Goal: Task Accomplishment & Management: Manage account settings

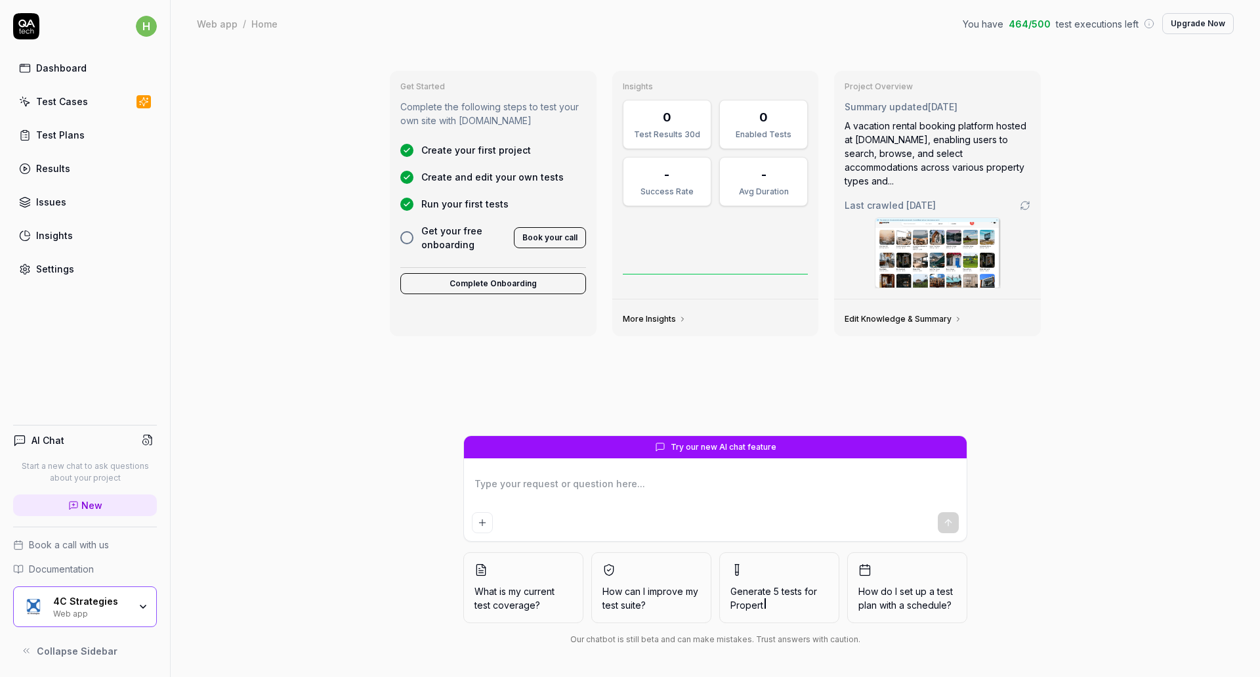
click at [149, 597] on div "4C Strategies Web app" at bounding box center [85, 606] width 144 height 41
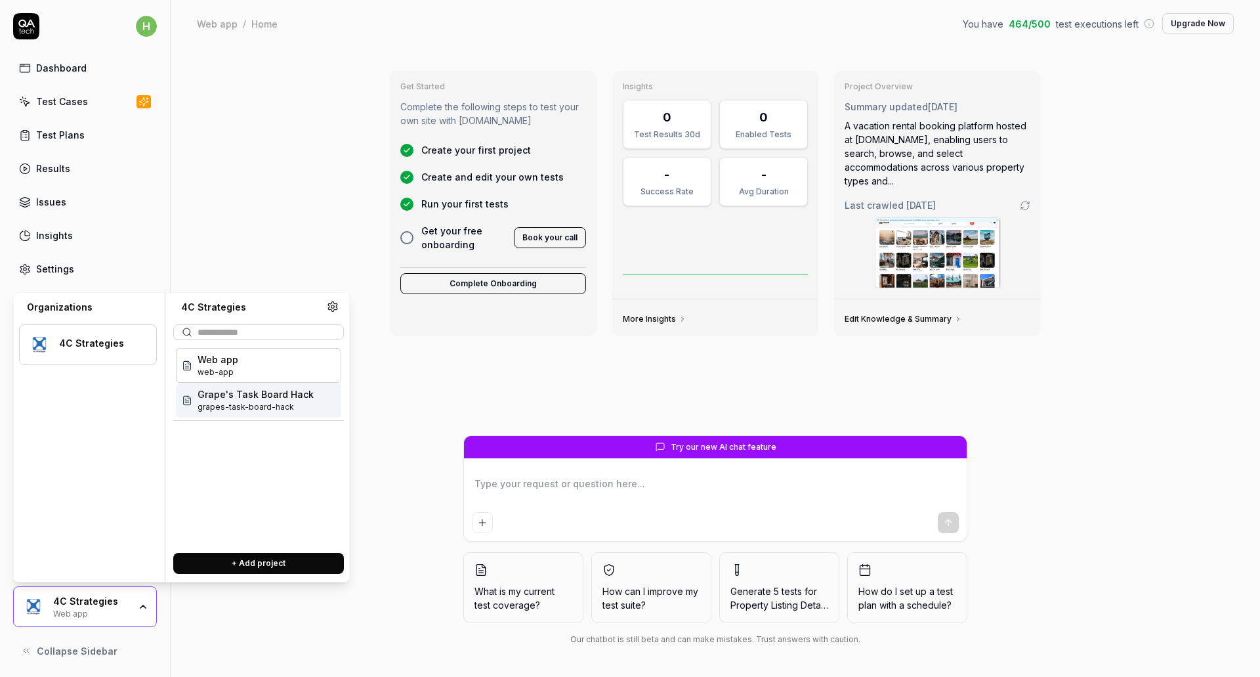
click at [219, 399] on span "Grape's Task Board Hack" at bounding box center [256, 394] width 116 height 14
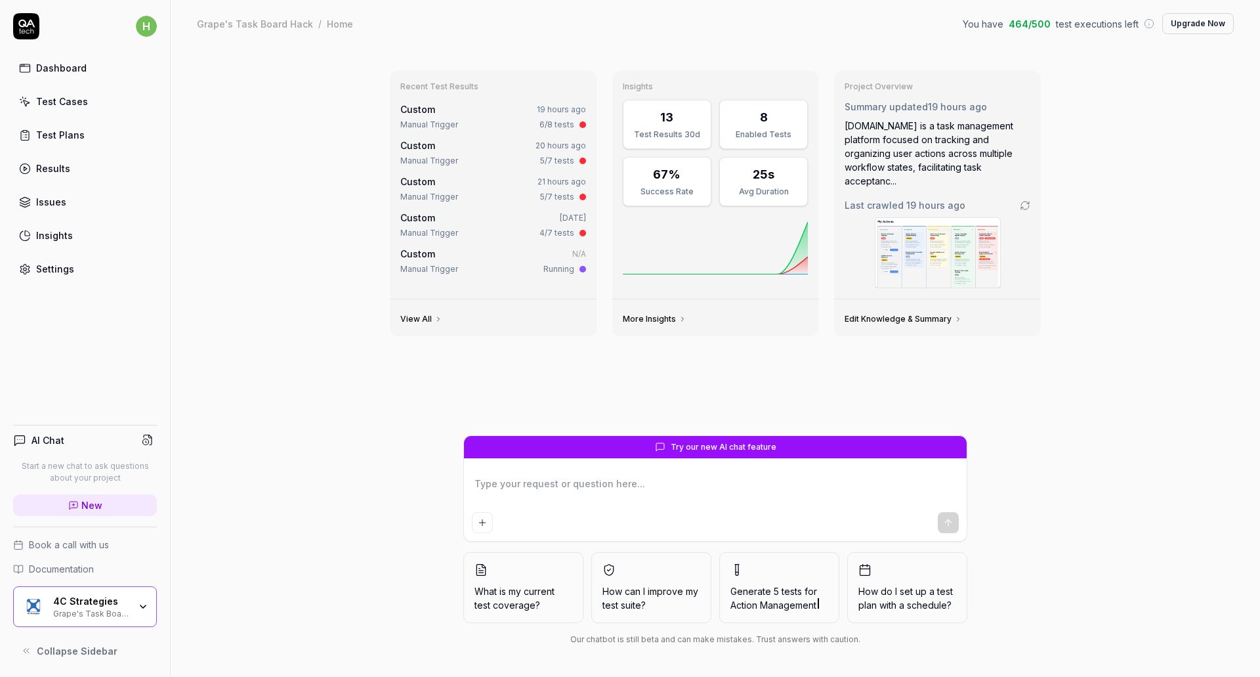
click at [904, 259] on img at bounding box center [938, 253] width 125 height 70
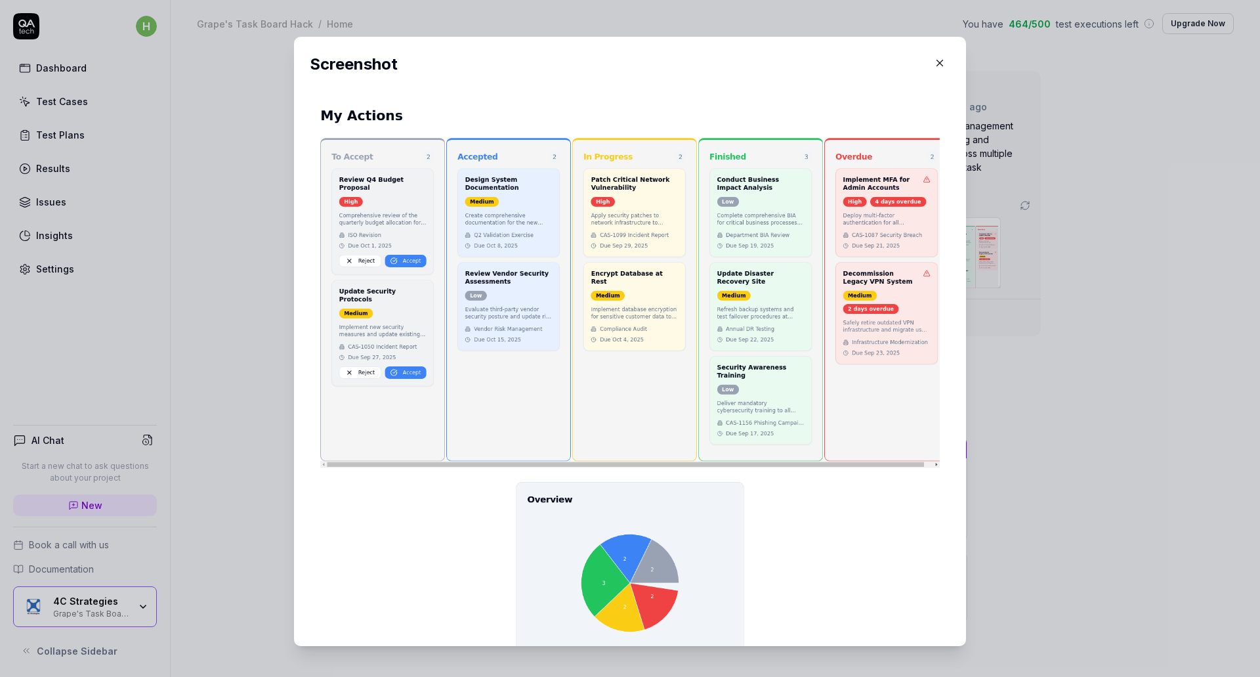
click at [937, 62] on icon "button" at bounding box center [940, 63] width 6 height 6
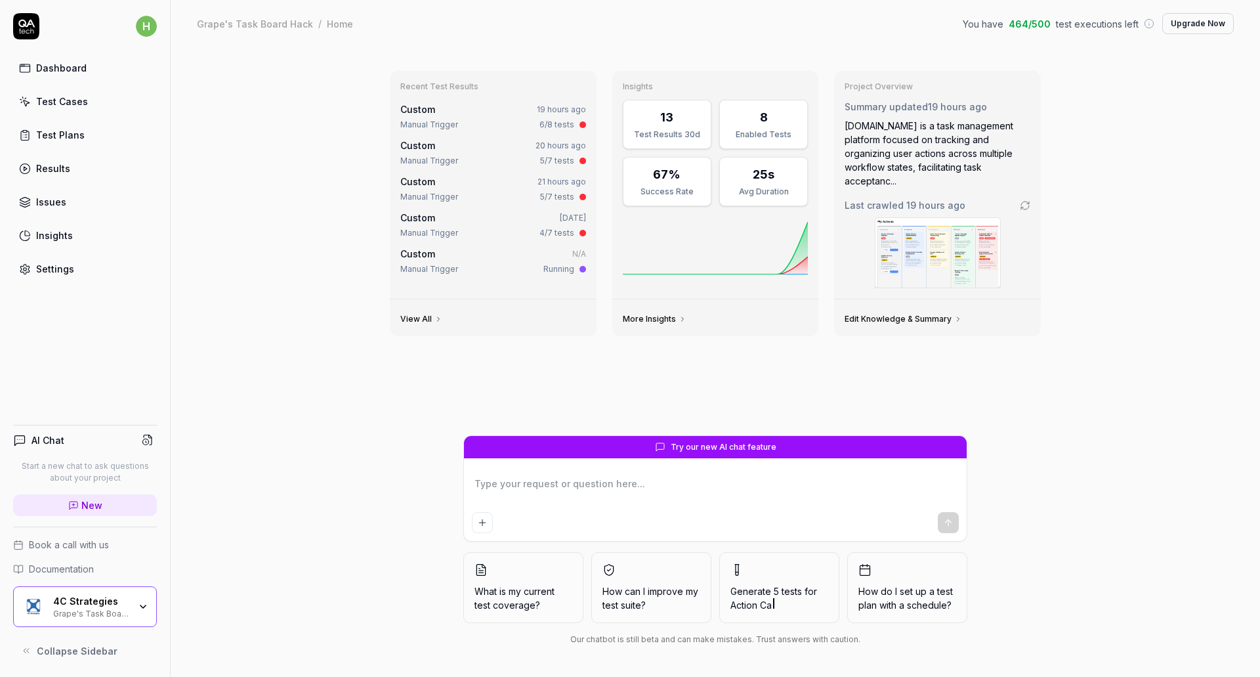
click at [1069, 248] on div "Recent Test Results Custom 19 hours ago Manual Trigger 6/8 tests Custom 20 hour…" at bounding box center [716, 361] width 1090 height 629
click at [149, 597] on div "4C Strategies Grape's Task Board Hack" at bounding box center [85, 606] width 144 height 41
click at [532, 351] on div "Recent Test Results Custom 19 hours ago Manual Trigger 6/8 tests Custom 20 hour…" at bounding box center [715, 247] width 672 height 375
type textarea "*"
click at [68, 135] on div "Test Plans" at bounding box center [60, 135] width 49 height 14
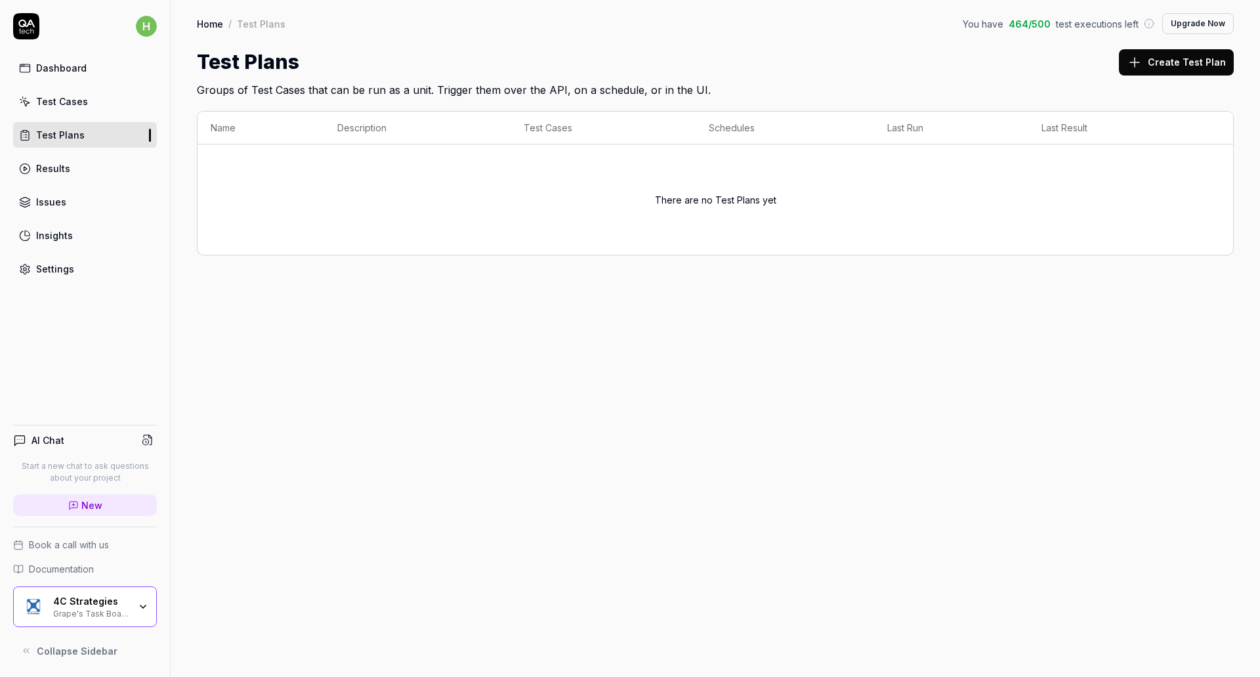
click at [78, 105] on div "Test Cases" at bounding box center [62, 102] width 52 height 14
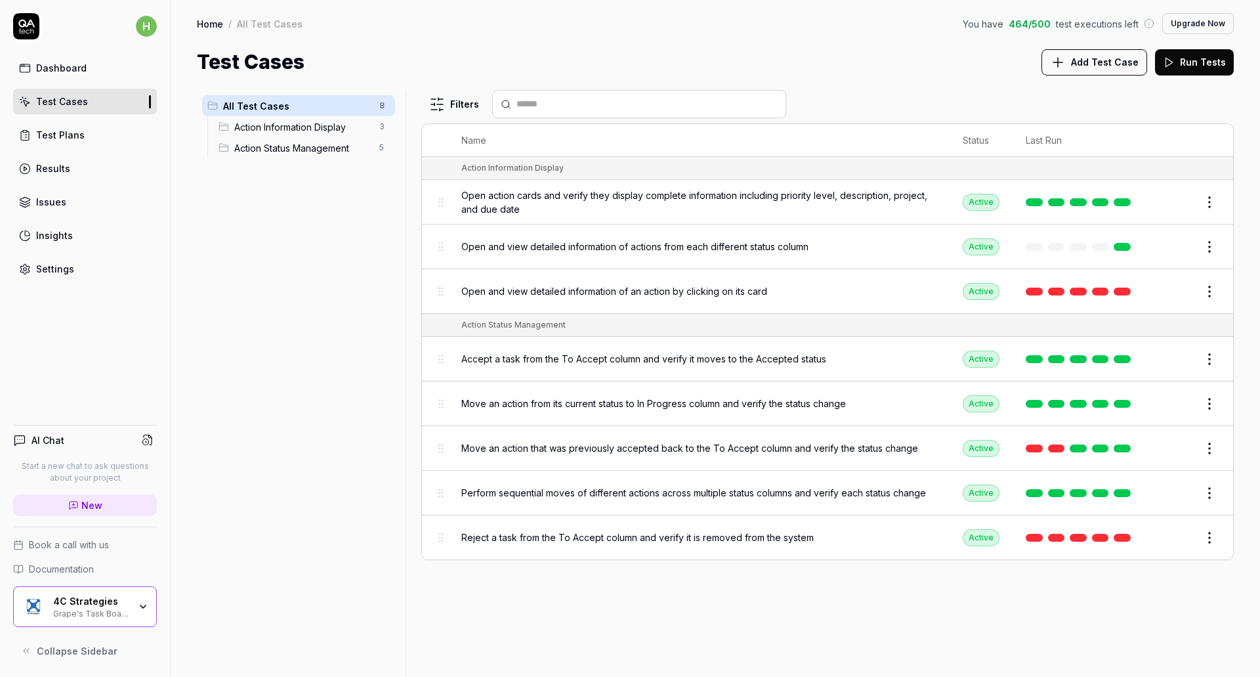
click at [582, 292] on span "Open and view detailed information of an action by clicking on its card" at bounding box center [614, 291] width 306 height 14
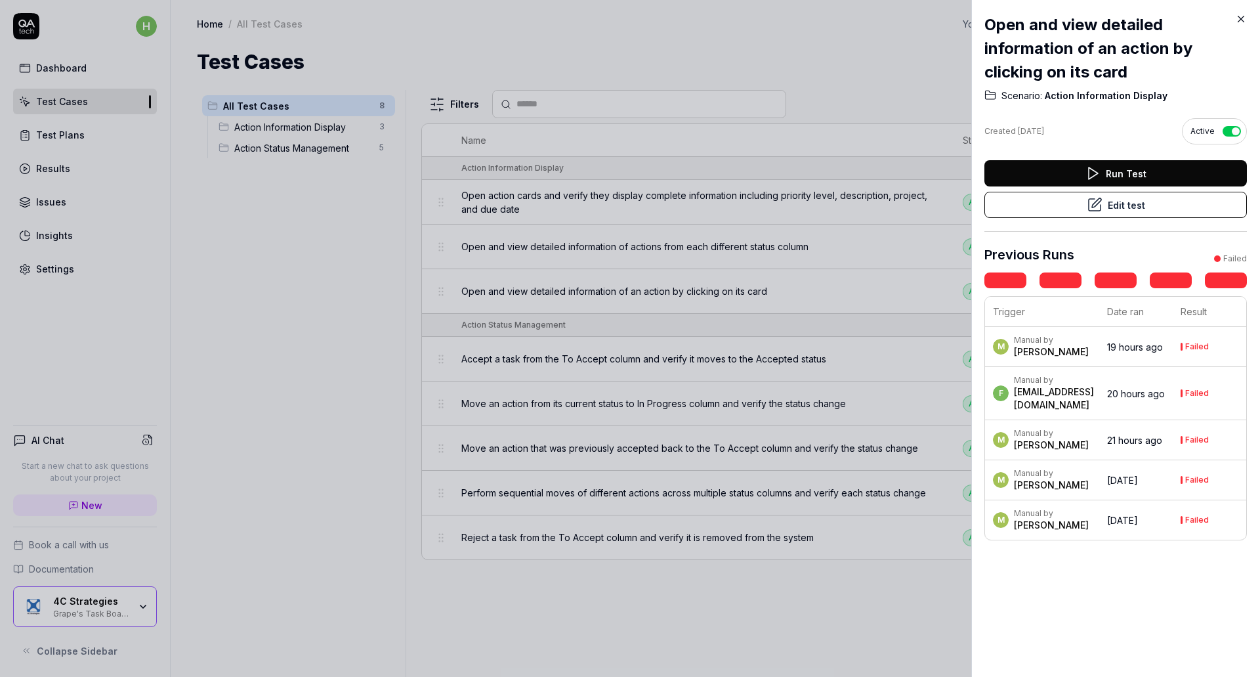
click at [389, 362] on div at bounding box center [630, 338] width 1260 height 677
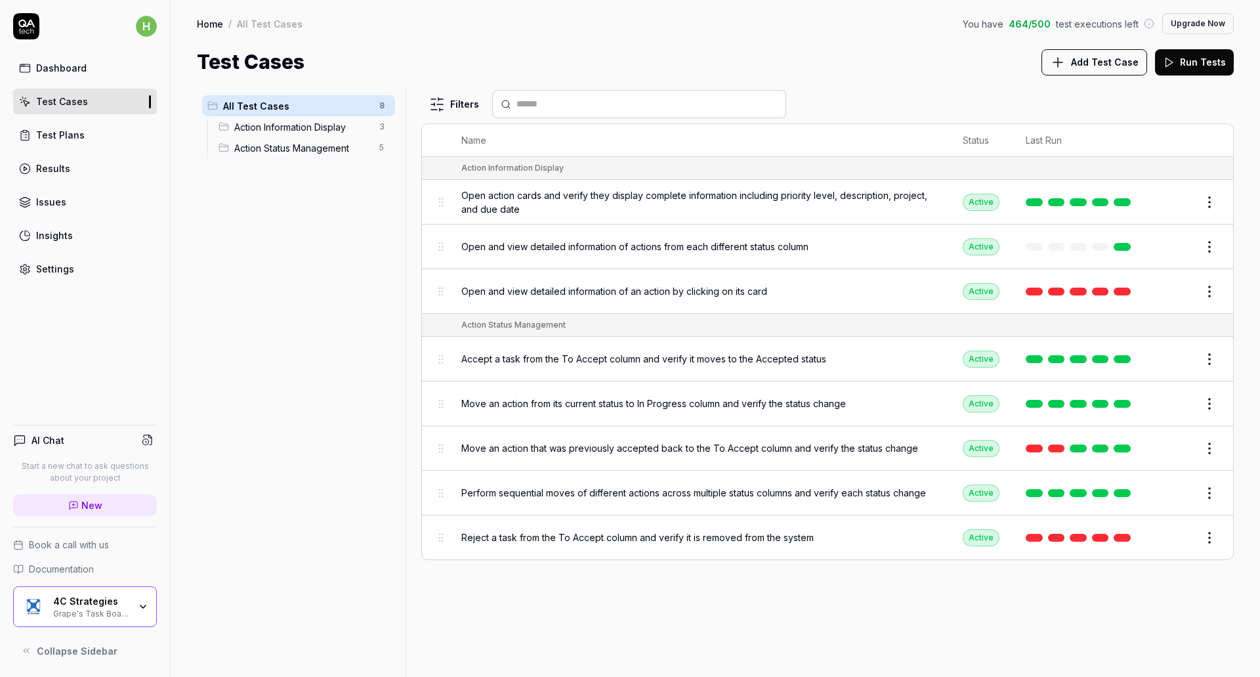
click at [326, 127] on span "Action Information Display" at bounding box center [302, 127] width 137 height 14
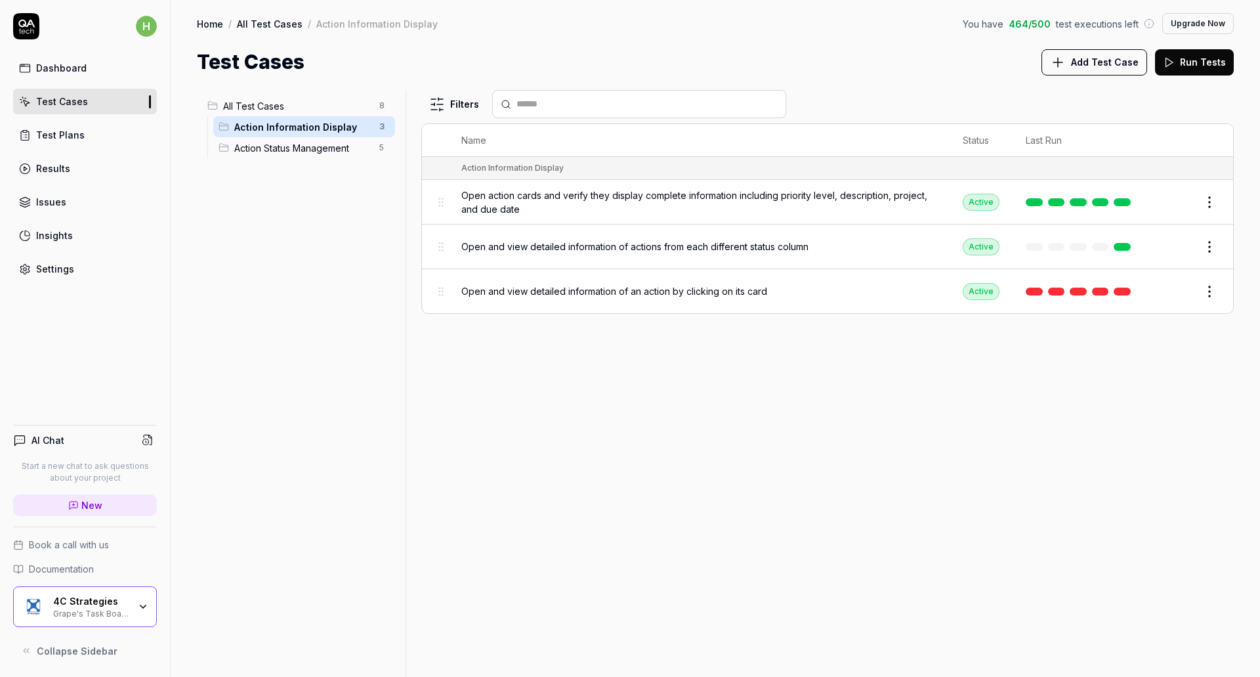
click at [328, 153] on span "Action Status Management" at bounding box center [302, 148] width 137 height 14
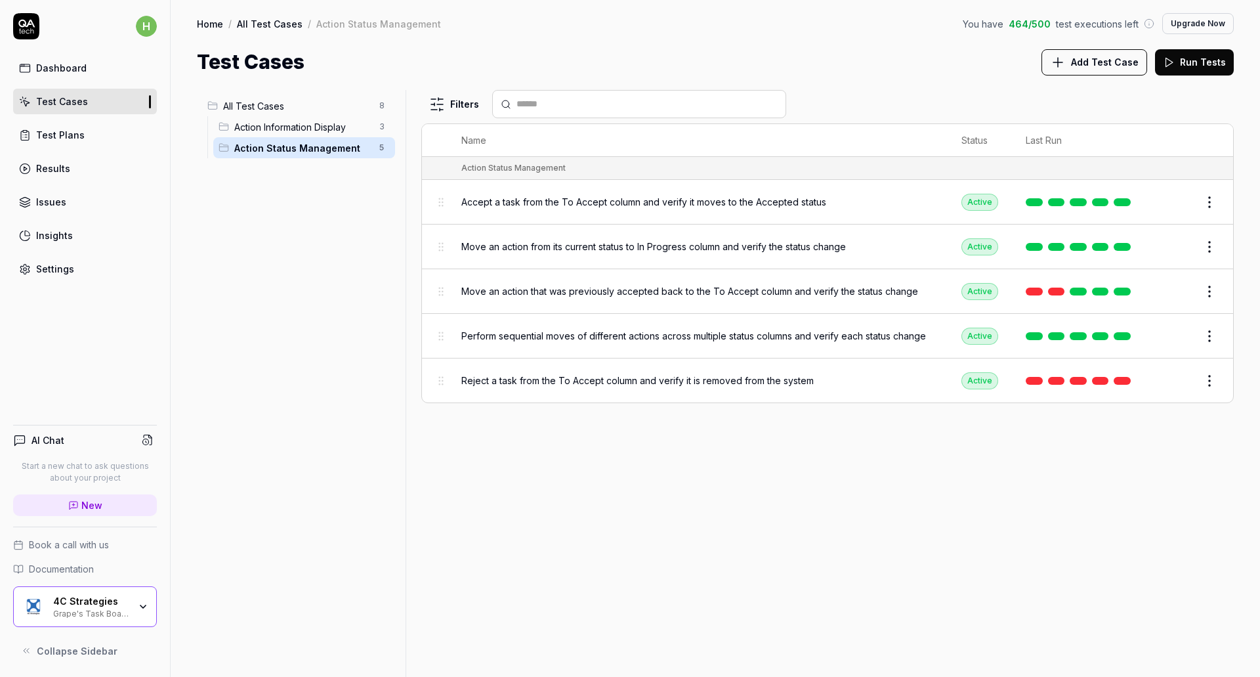
click at [321, 224] on div "All Test Cases 8 Action Information Display 3 Action Status Management 5" at bounding box center [298, 375] width 203 height 571
click at [300, 133] on span "Action Information Display" at bounding box center [302, 127] width 137 height 14
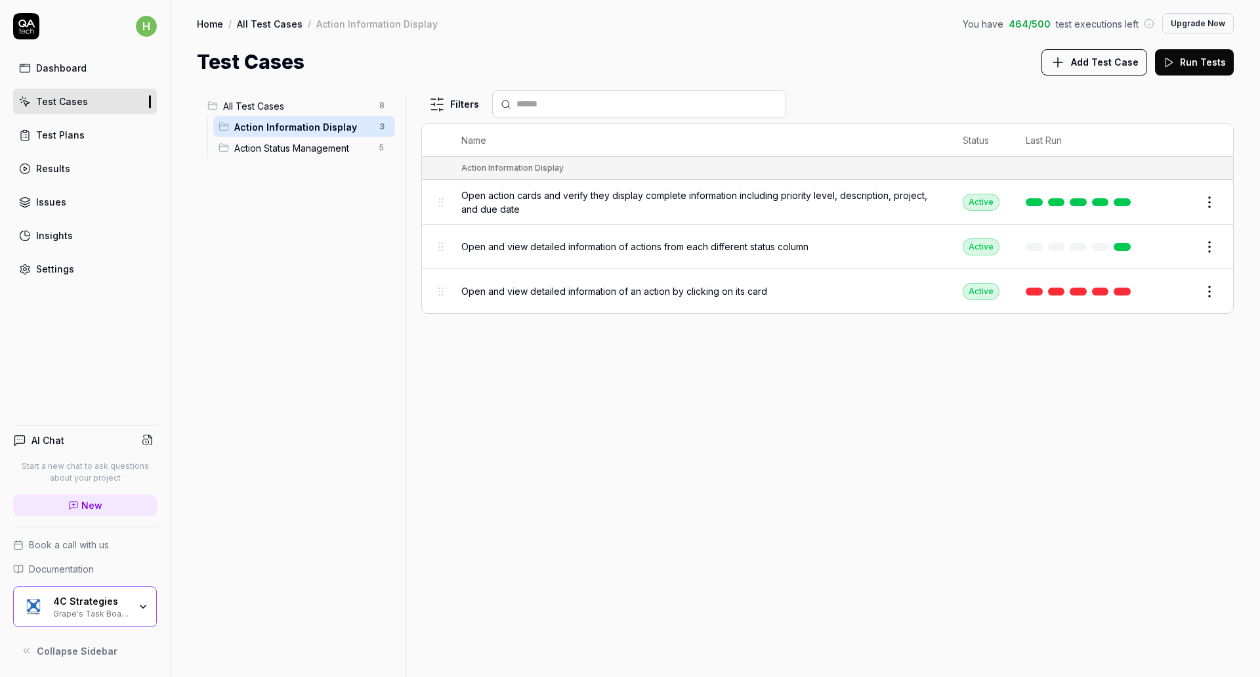
click at [265, 228] on div "All Test Cases 8 Action Information Display 3 Action Status Management 5" at bounding box center [298, 375] width 203 height 571
click at [240, 110] on span "All Test Cases" at bounding box center [297, 106] width 148 height 14
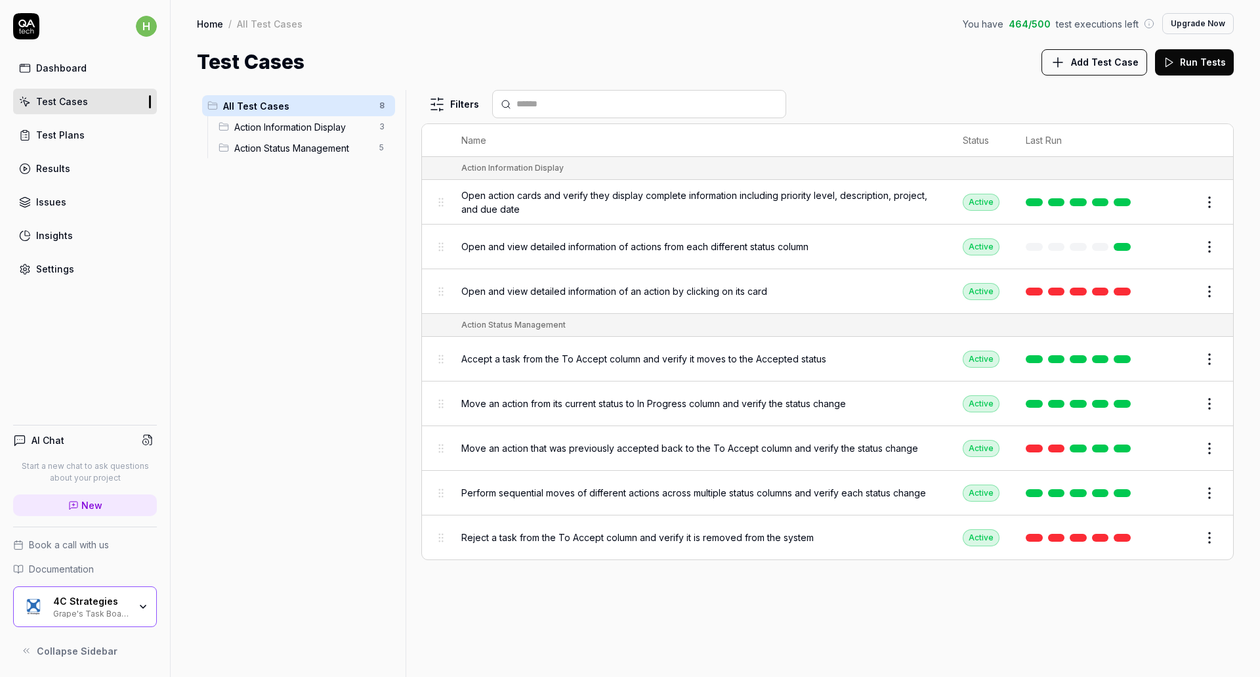
click at [49, 271] on div "Settings" at bounding box center [55, 269] width 38 height 14
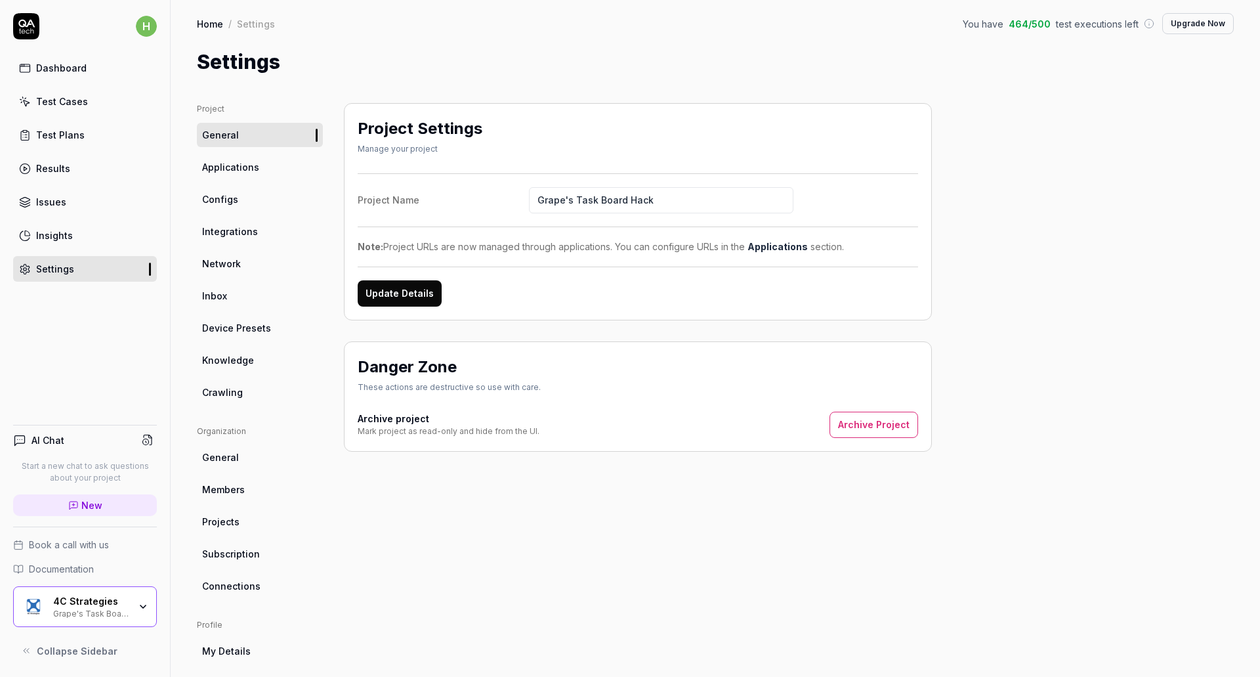
click at [1048, 272] on div "Project General Applications Configs Integrations Network Inbox Device Presets …" at bounding box center [715, 431] width 1037 height 656
click at [221, 201] on span "Configs" at bounding box center [220, 199] width 36 height 14
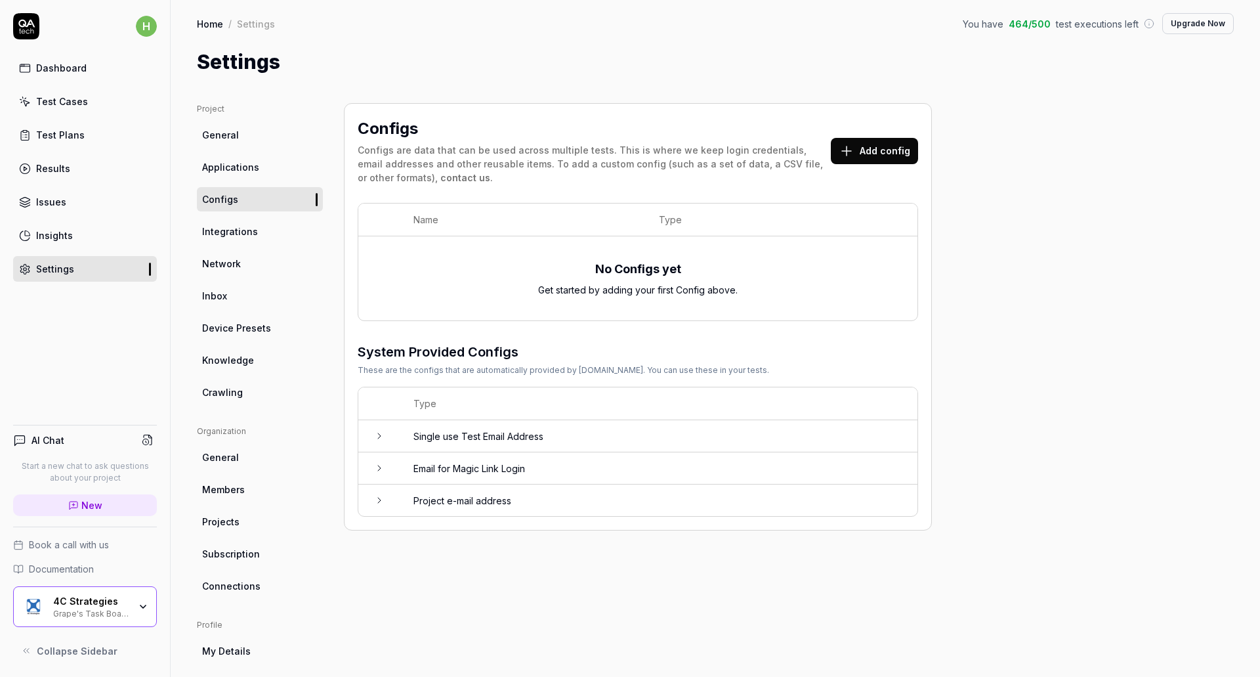
click at [381, 439] on icon at bounding box center [379, 436] width 11 height 11
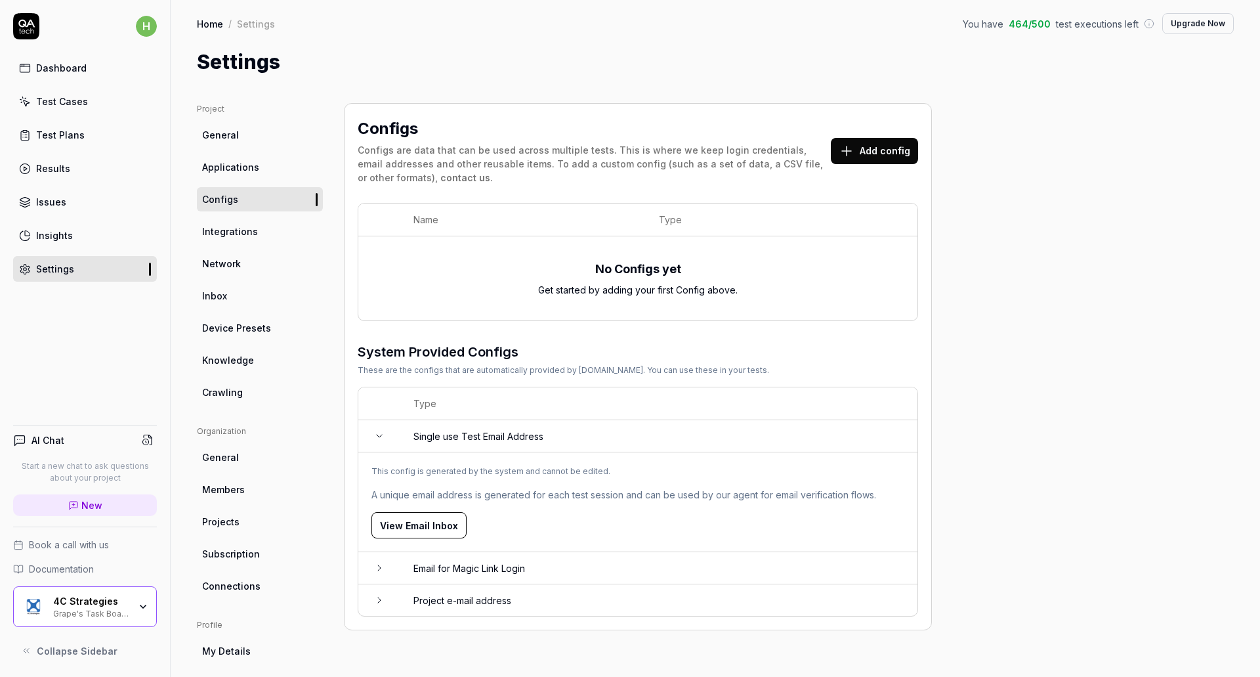
click at [381, 439] on icon at bounding box center [379, 436] width 11 height 11
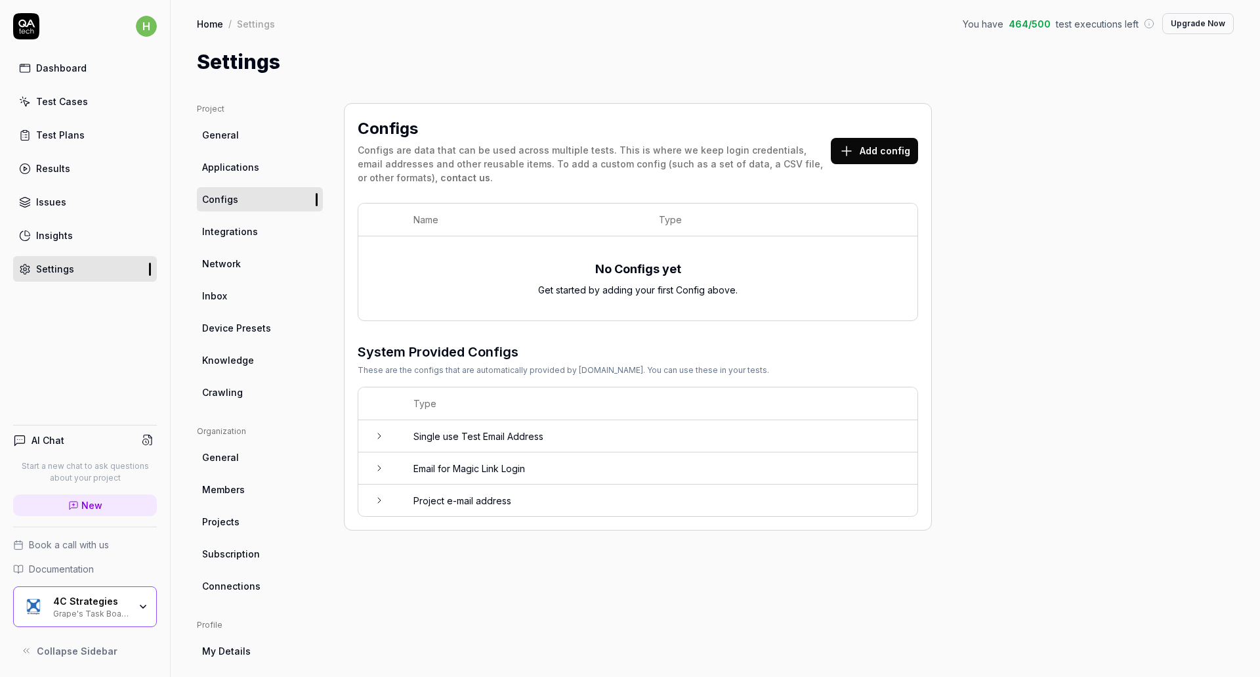
click at [377, 469] on icon at bounding box center [379, 468] width 11 height 11
click at [378, 469] on icon at bounding box center [379, 468] width 11 height 11
click at [382, 473] on icon at bounding box center [379, 468] width 11 height 11
click at [382, 472] on icon at bounding box center [379, 468] width 11 height 11
click at [921, 430] on div "Configs Configs are data that can be used across multiple tests. This is where …" at bounding box center [638, 316] width 588 height 427
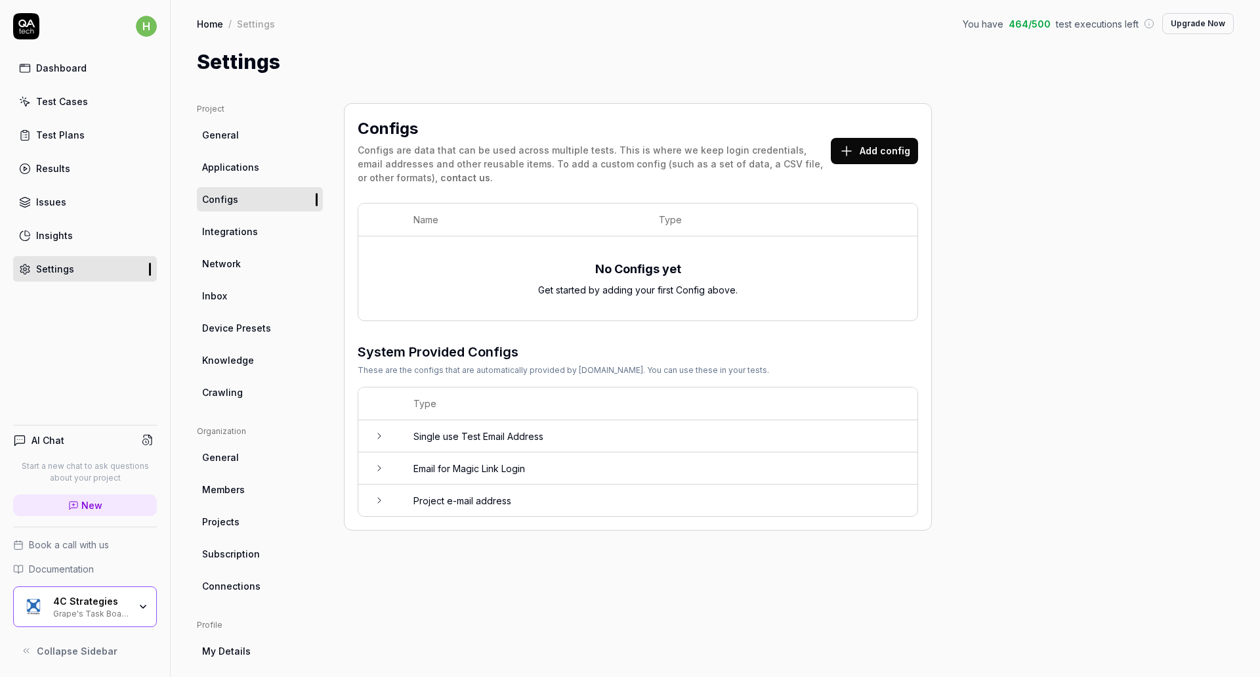
click at [318, 425] on div "Project General Applications Configs Integrations Network Inbox Device Presets …" at bounding box center [260, 431] width 126 height 656
click at [234, 238] on span "Integrations" at bounding box center [230, 231] width 56 height 14
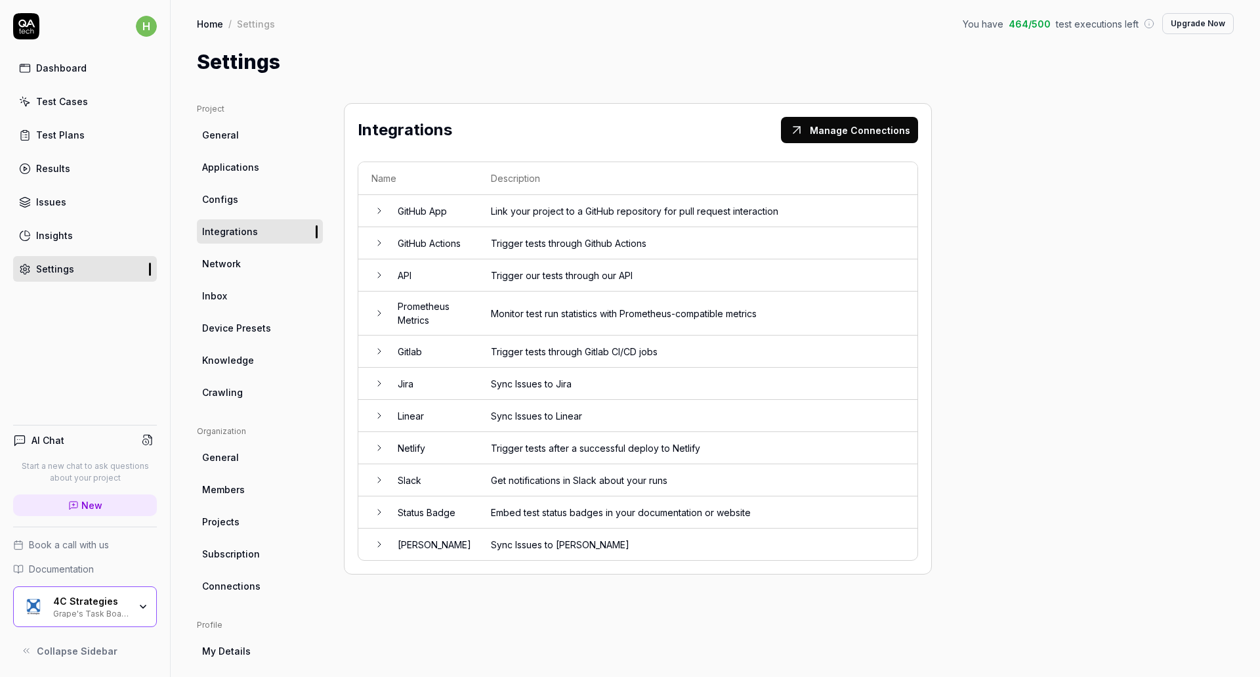
click at [432, 597] on div "Integrations Manage Connections Name Description GitHub App Link your project t…" at bounding box center [638, 431] width 588 height 656
click at [228, 490] on span "Members" at bounding box center [223, 489] width 43 height 14
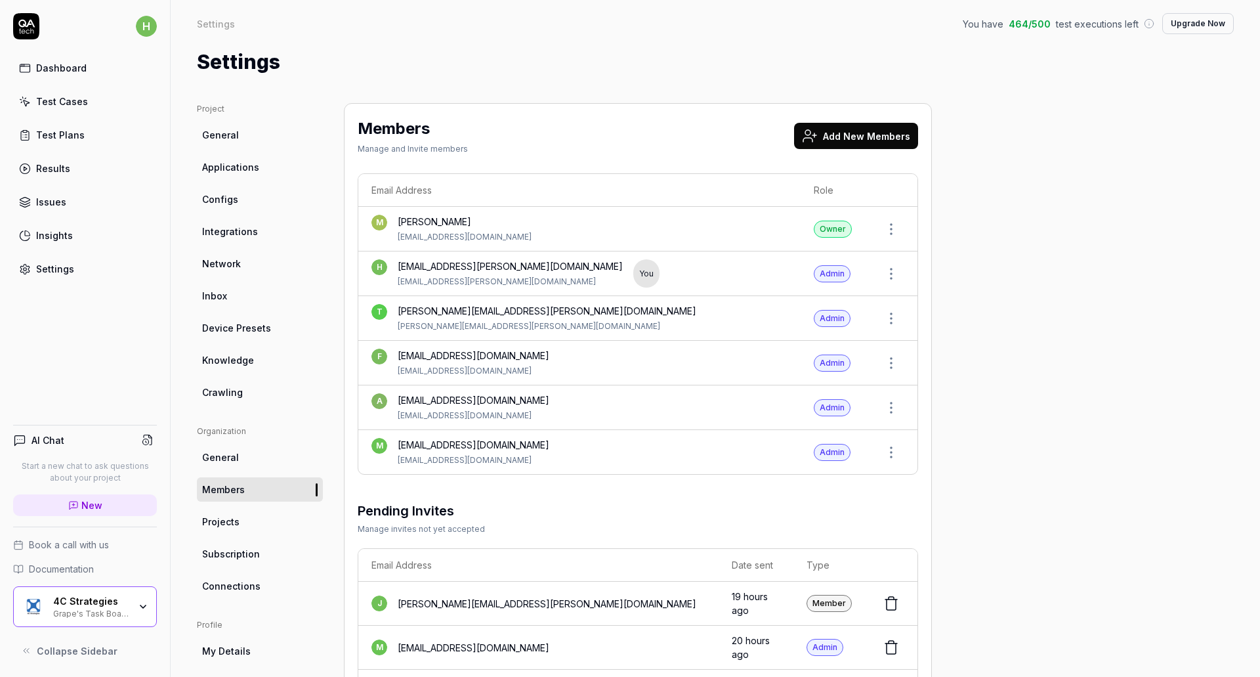
click at [88, 338] on div "h Dashboard Test Cases Test Plans Results Issues Insights Settings AI Chat Star…" at bounding box center [85, 338] width 171 height 677
click at [1011, 298] on div "Project General Applications Configs Integrations Network Inbox Device Presets …" at bounding box center [715, 479] width 1037 height 752
click at [224, 164] on span "Applications" at bounding box center [230, 167] width 57 height 14
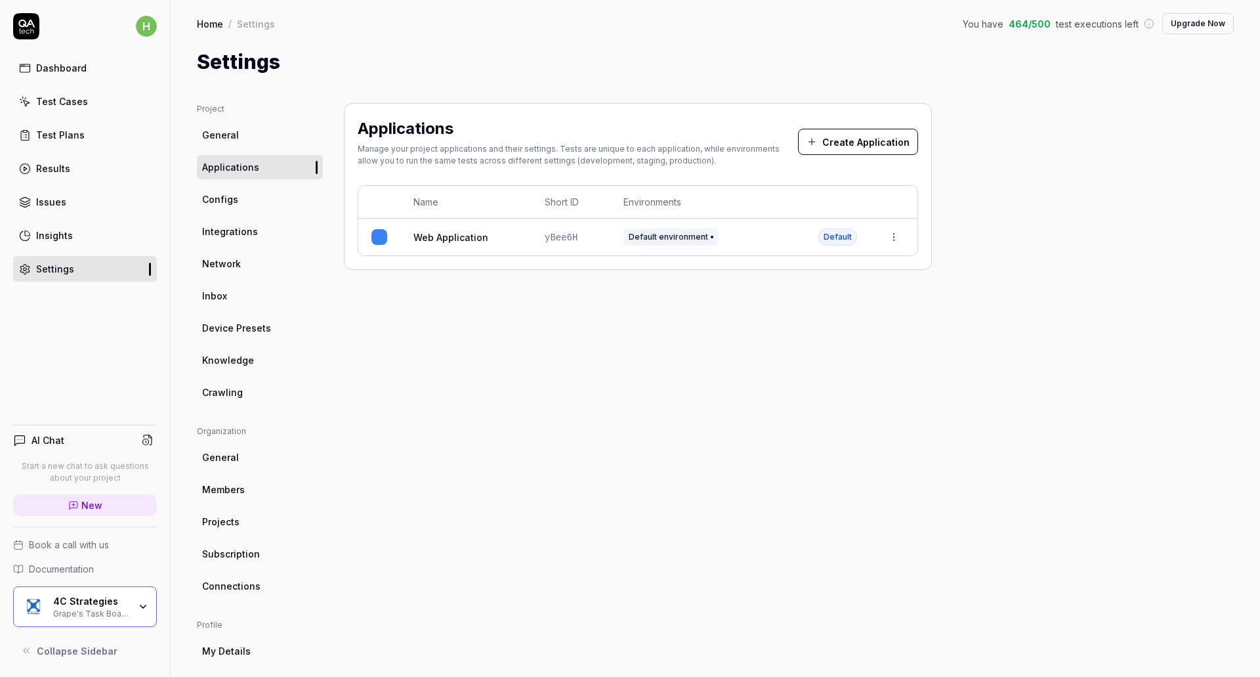
click at [234, 131] on span "General" at bounding box center [220, 135] width 37 height 14
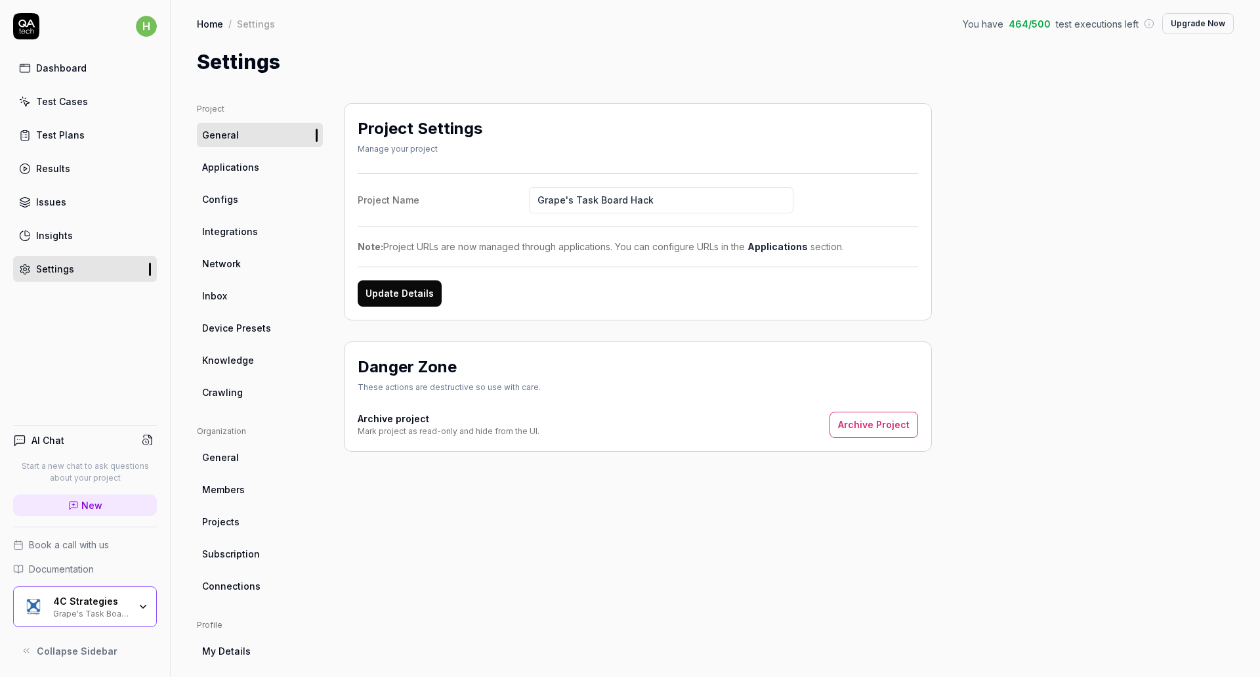
click at [249, 167] on span "Applications" at bounding box center [230, 167] width 57 height 14
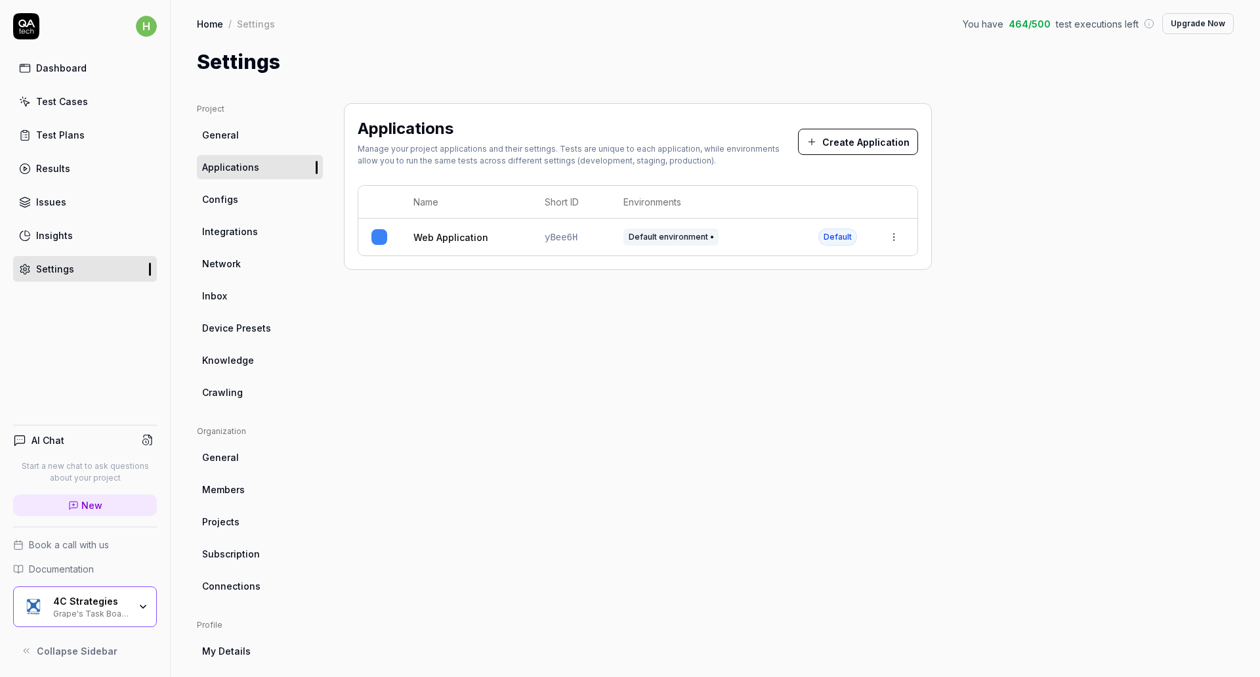
click at [440, 239] on link "Web Application" at bounding box center [451, 237] width 75 height 14
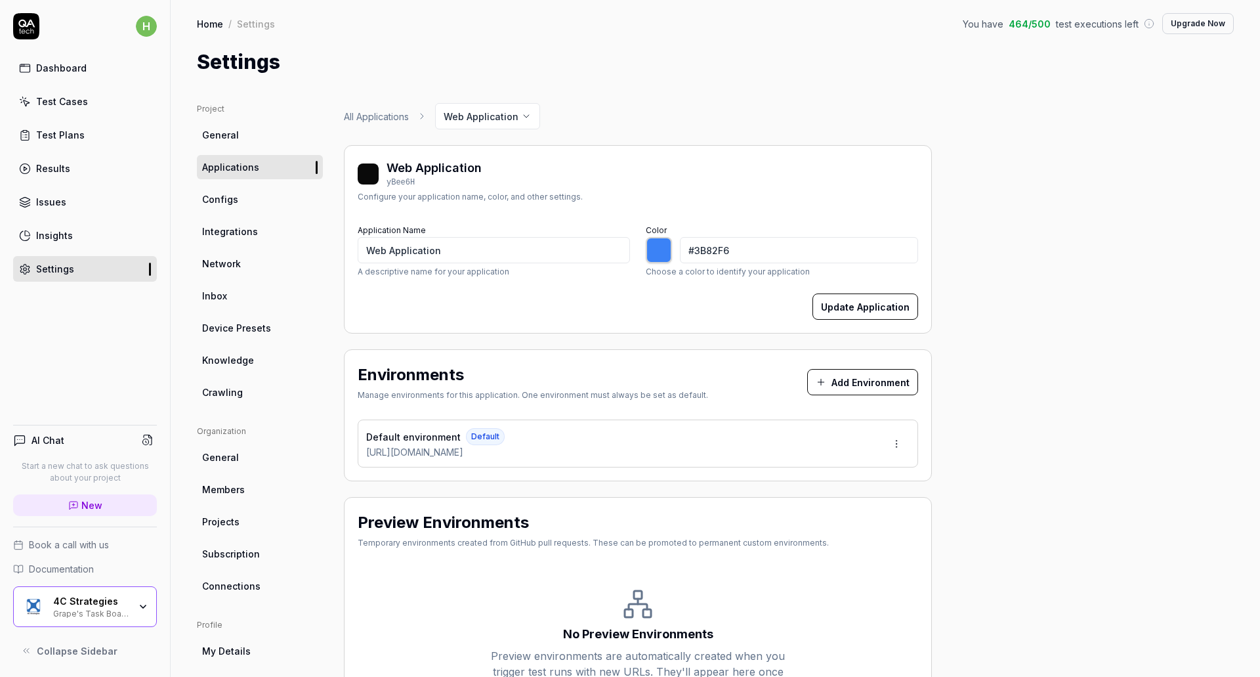
drag, startPoint x: 582, startPoint y: 452, endPoint x: 351, endPoint y: 458, distance: 231.1
click at [351, 458] on div "Environments Manage environments for this application. One environment must alw…" at bounding box center [638, 415] width 588 height 132
copy span "[URL][DOMAIN_NAME]"
click at [1109, 149] on div "Project General Applications Configs Integrations Network Inbox Device Presets …" at bounding box center [715, 431] width 1037 height 656
type input "*******"
